Goal: Task Accomplishment & Management: Manage account settings

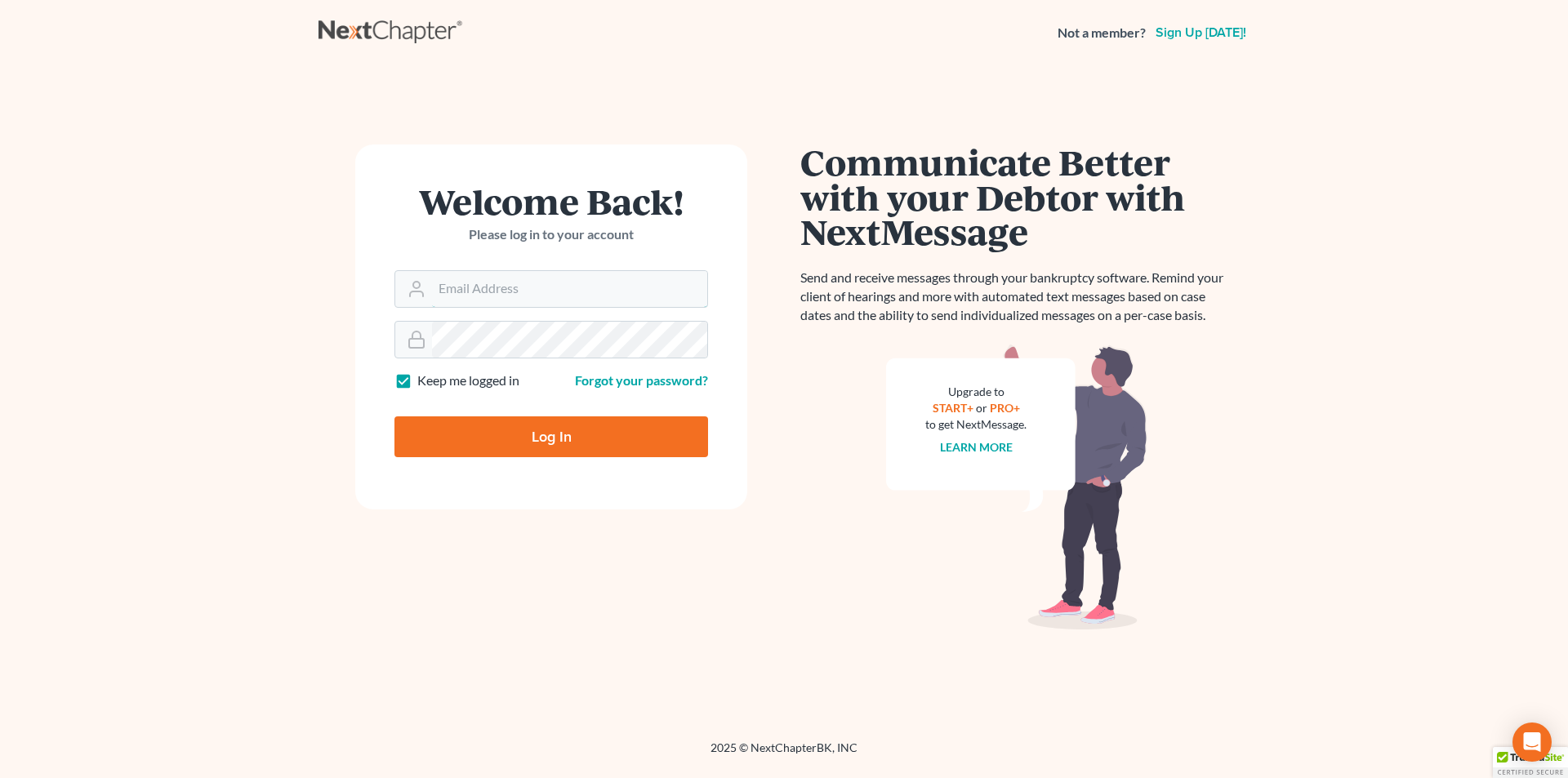
type input "chris@chrisfitzgeraldlaw.com"
click at [486, 449] on input "Log In" at bounding box center [551, 436] width 313 height 41
type input "Thinking..."
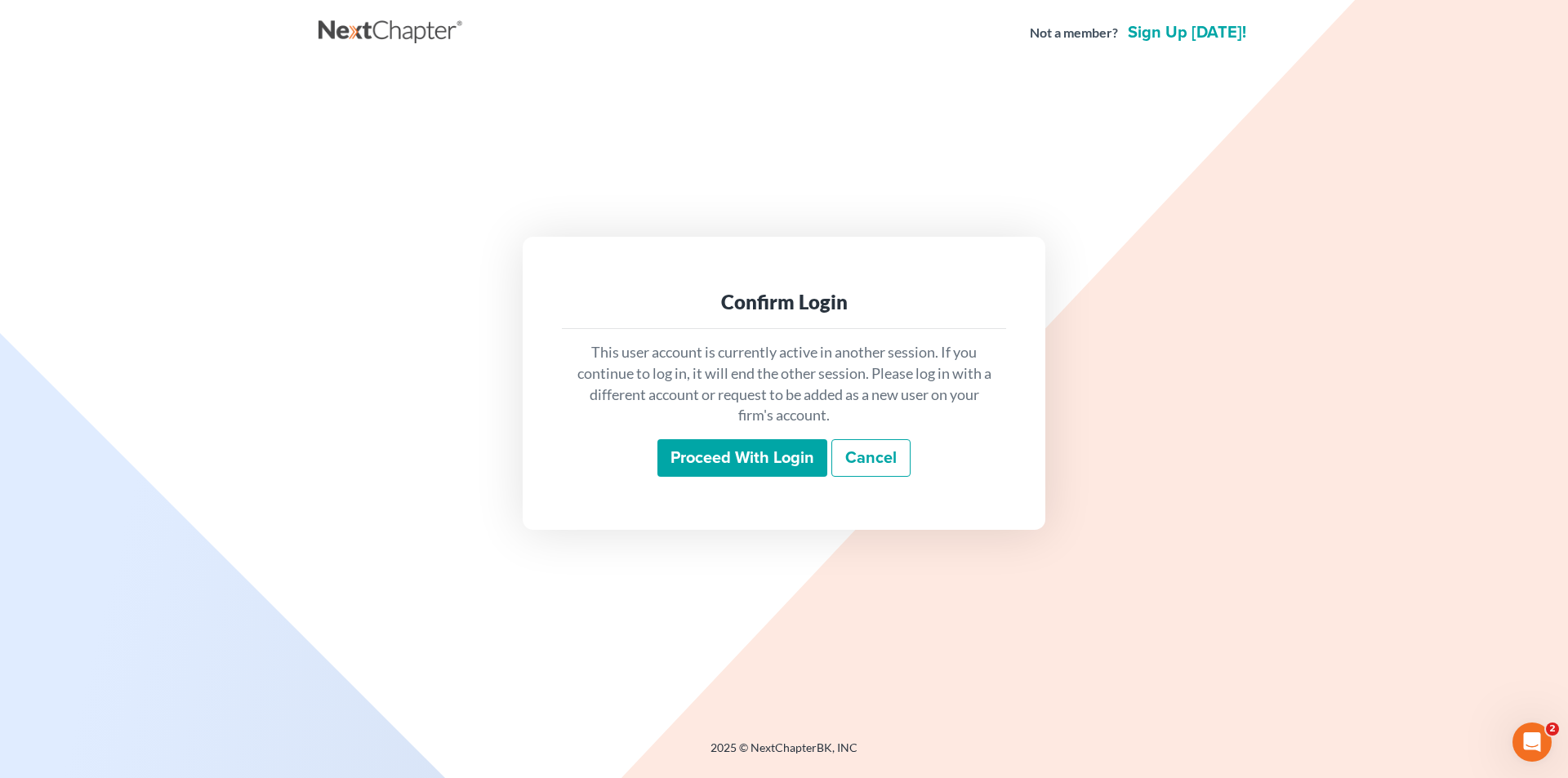
click at [748, 471] on input "Proceed with login" at bounding box center [743, 457] width 170 height 37
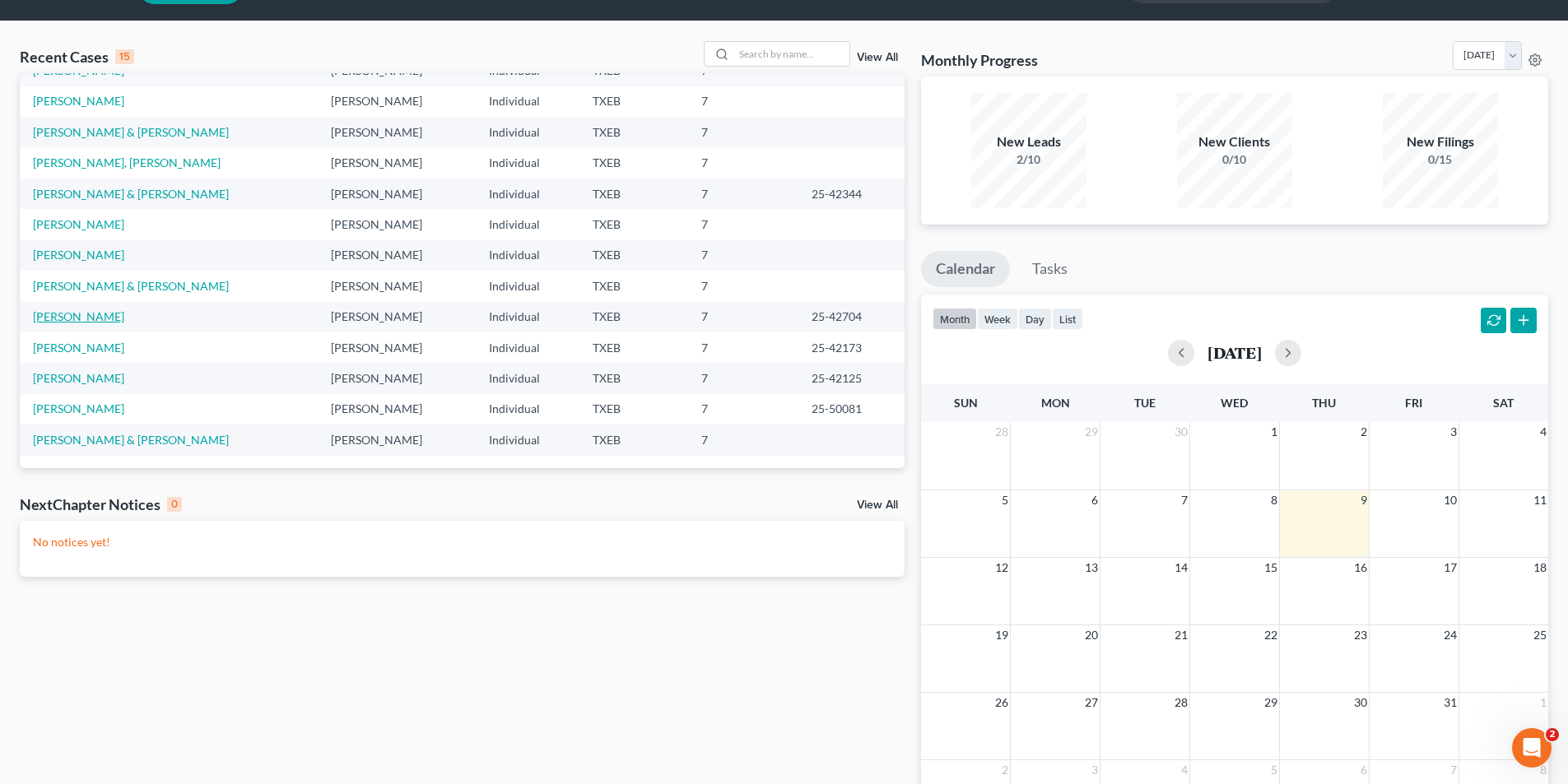
scroll to position [83, 0]
